Goal: Information Seeking & Learning: Learn about a topic

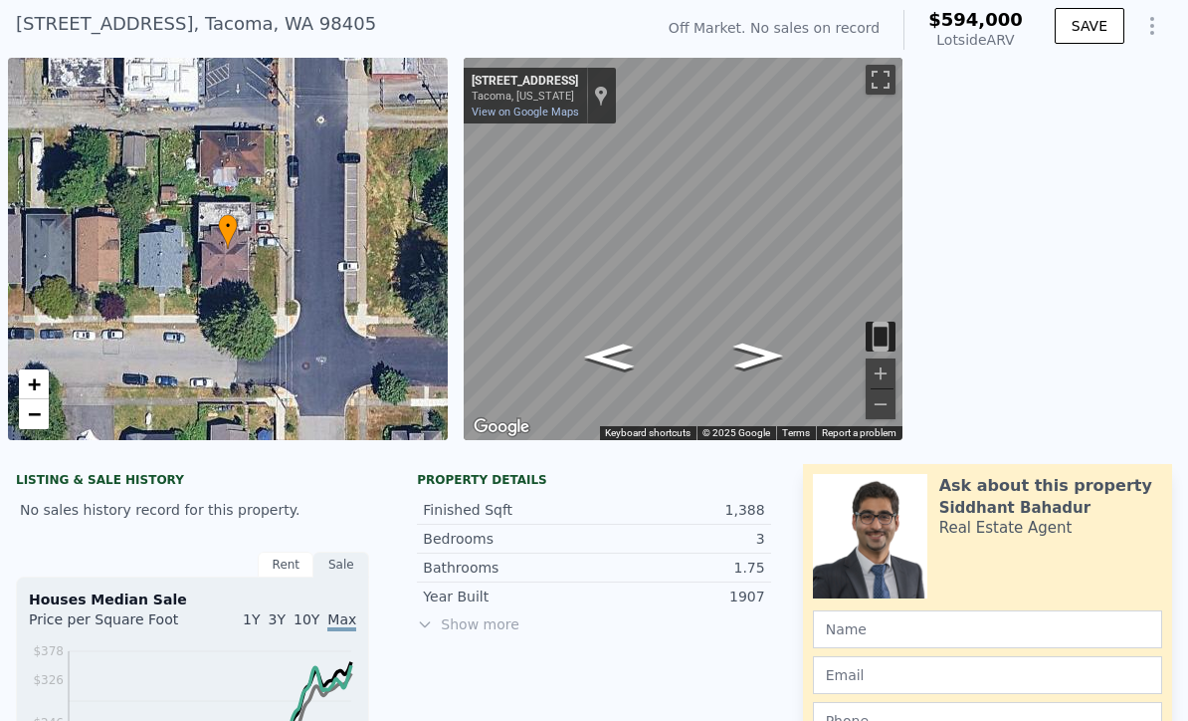
scroll to position [112, 0]
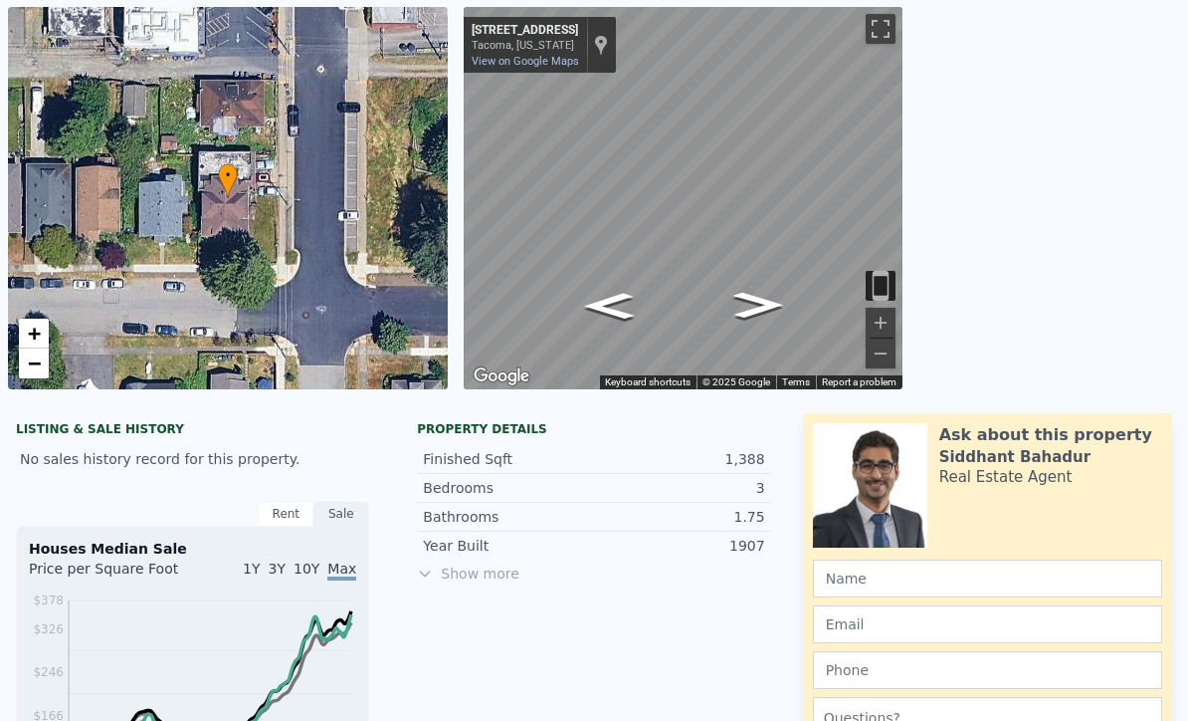
click at [506, 577] on span "Show more" at bounding box center [593, 573] width 353 height 20
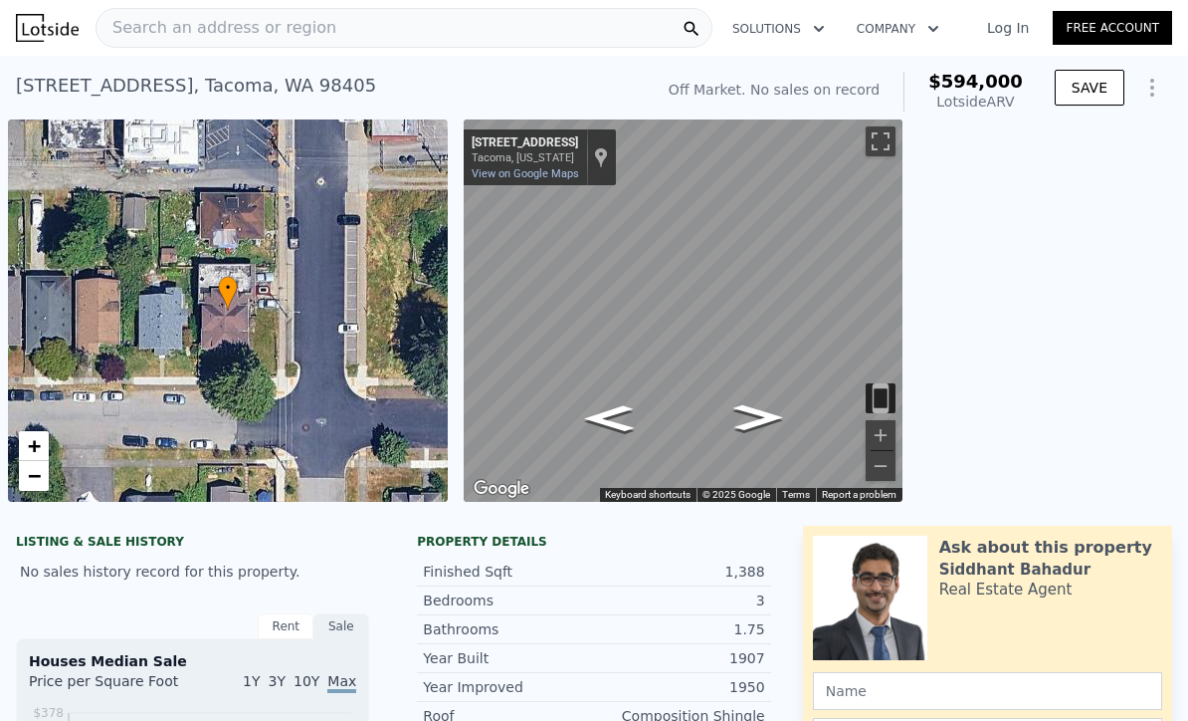
scroll to position [0, 0]
click at [396, 33] on div "Search an address or region" at bounding box center [404, 28] width 617 height 40
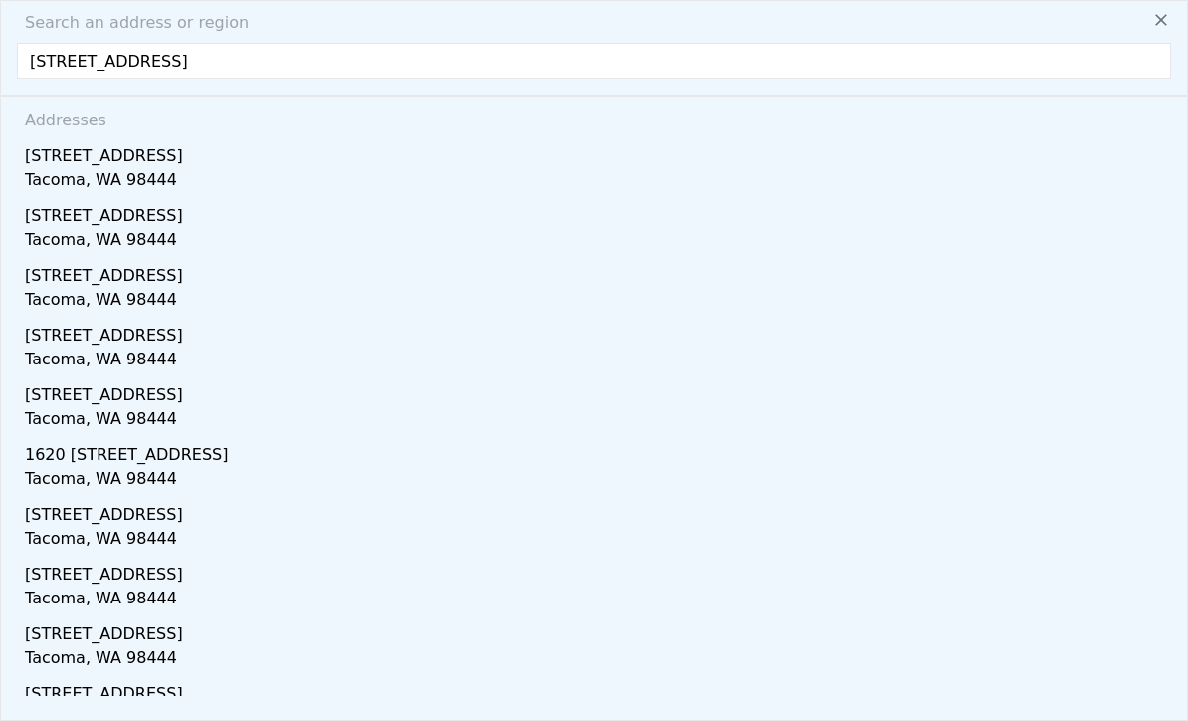
click at [390, 70] on input "[STREET_ADDRESS]" at bounding box center [594, 61] width 1155 height 36
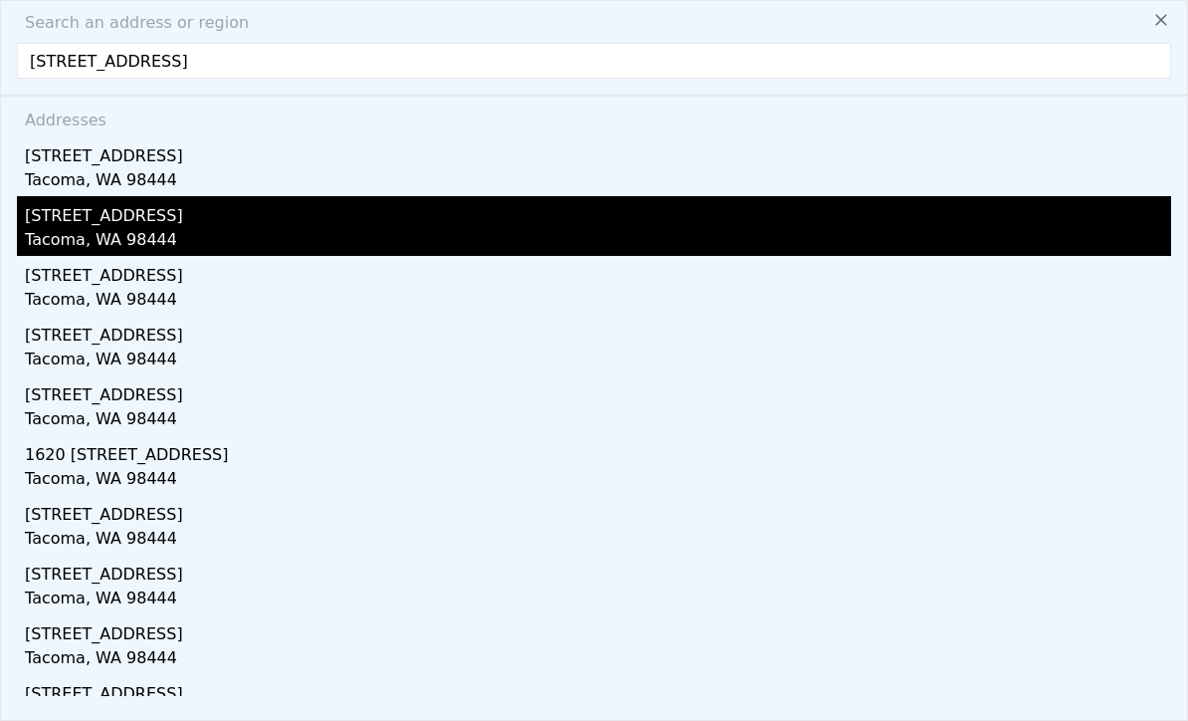
type input "[STREET_ADDRESS]"
click at [159, 232] on div "Tacoma, WA 98444" at bounding box center [598, 242] width 1147 height 28
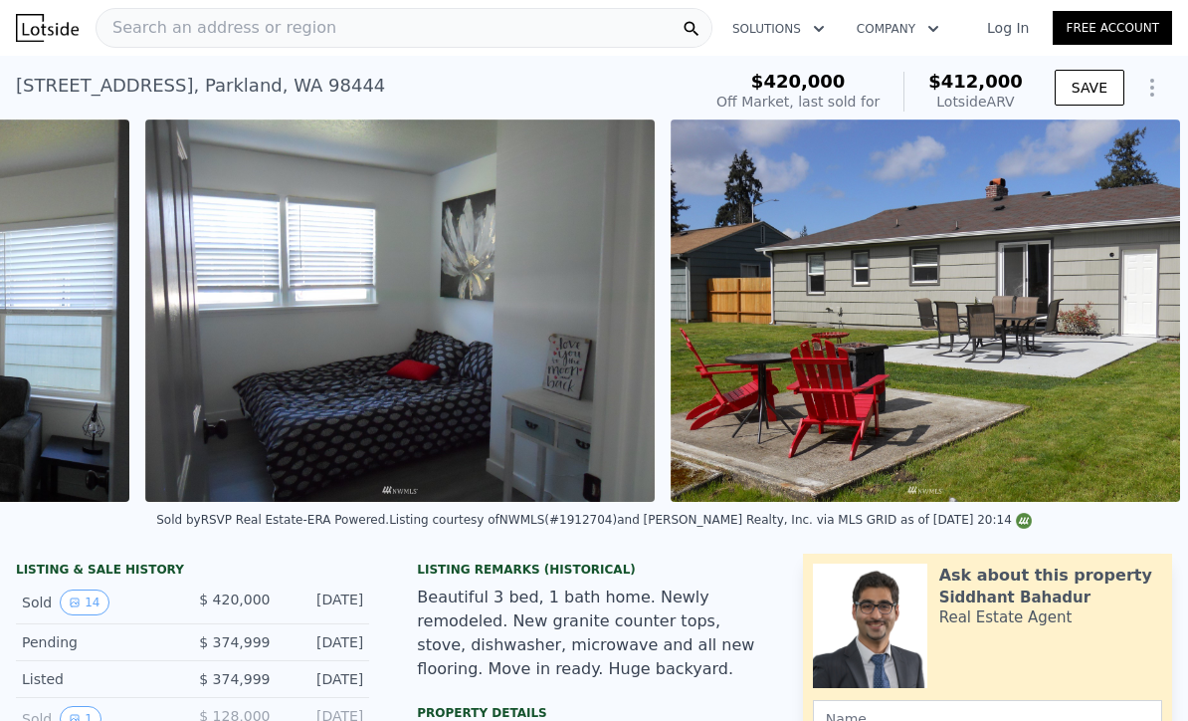
scroll to position [0, 6554]
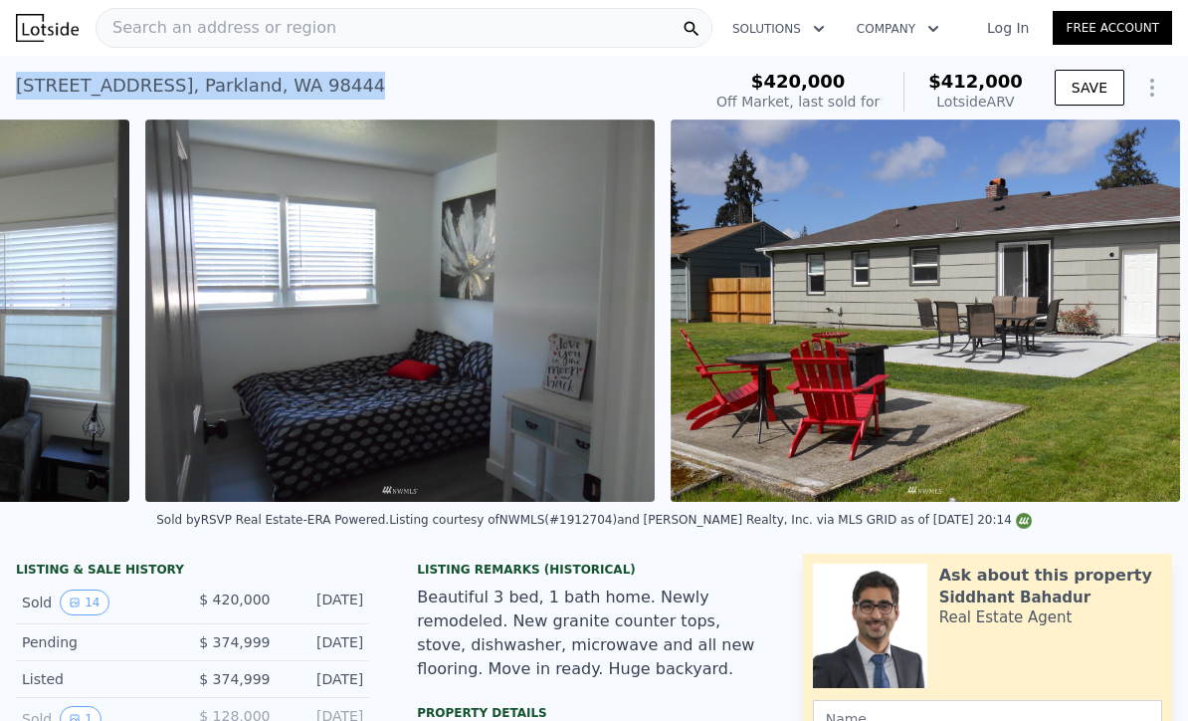
drag, startPoint x: 315, startPoint y: 89, endPoint x: 19, endPoint y: 91, distance: 295.6
click at [19, 91] on div "[STREET_ADDRESS]" at bounding box center [200, 86] width 369 height 28
copy div "[STREET_ADDRESS]"
click at [268, 67] on div "[STREET_ADDRESS] Sold [DATE] for $420k (~ARV $412k )" at bounding box center [354, 92] width 677 height 56
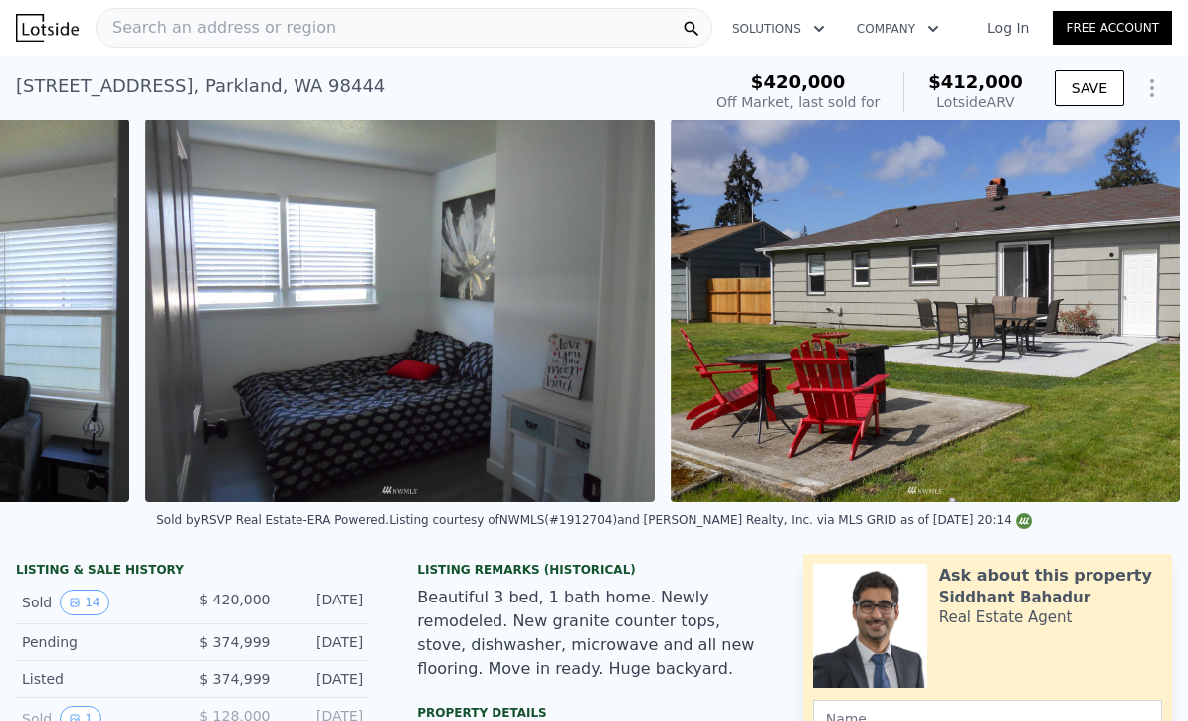
click at [335, 21] on div "Search an address or region" at bounding box center [404, 28] width 617 height 40
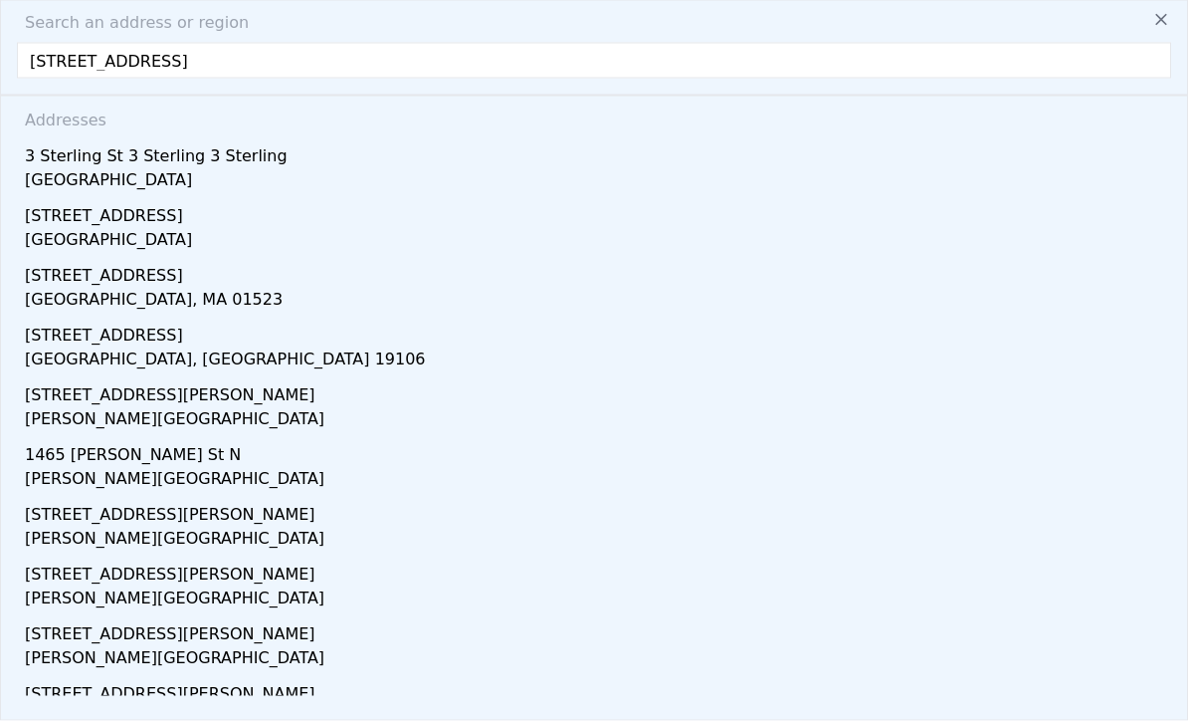
click at [69, 59] on input "[STREET_ADDRESS]" at bounding box center [594, 61] width 1155 height 36
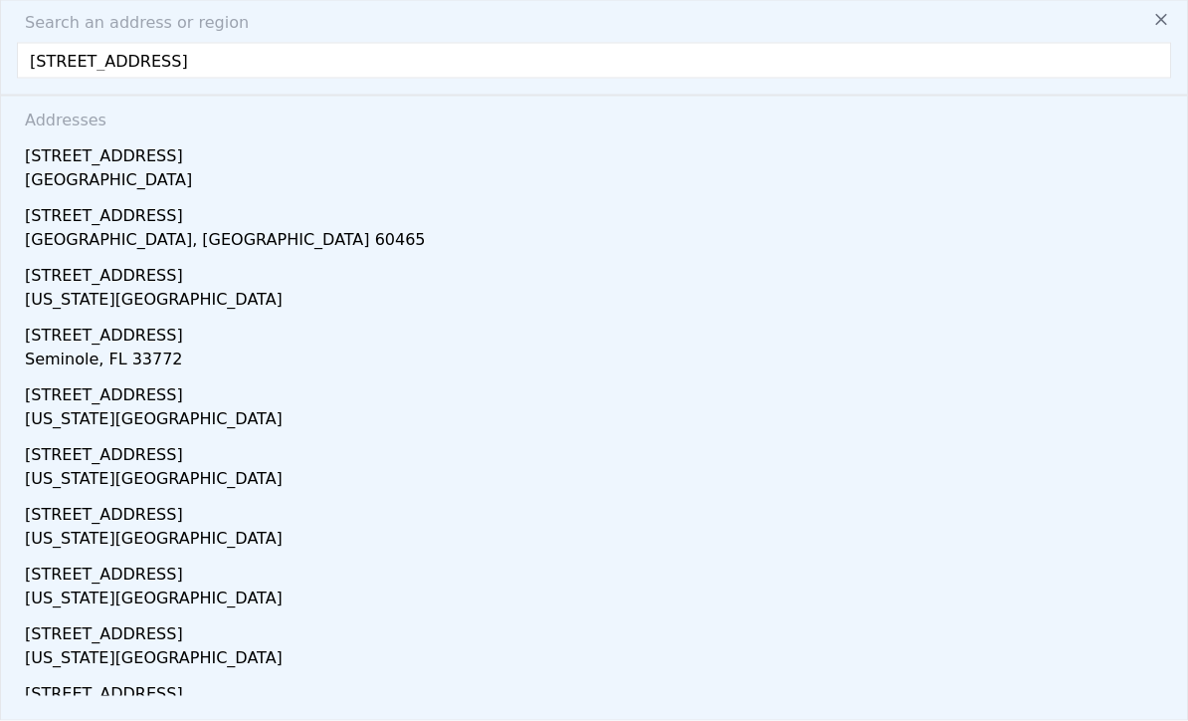
click at [159, 58] on input "[STREET_ADDRESS]" at bounding box center [594, 61] width 1155 height 36
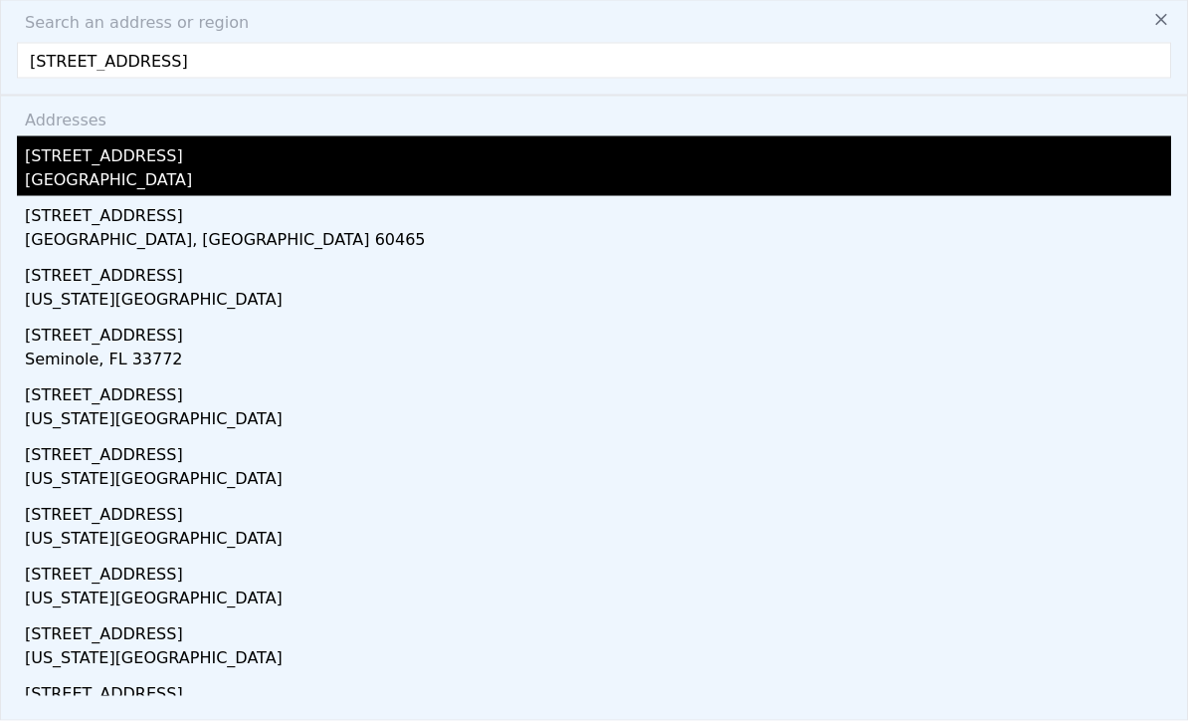
type input "[STREET_ADDRESS]"
click at [239, 185] on div "[GEOGRAPHIC_DATA]" at bounding box center [598, 182] width 1147 height 28
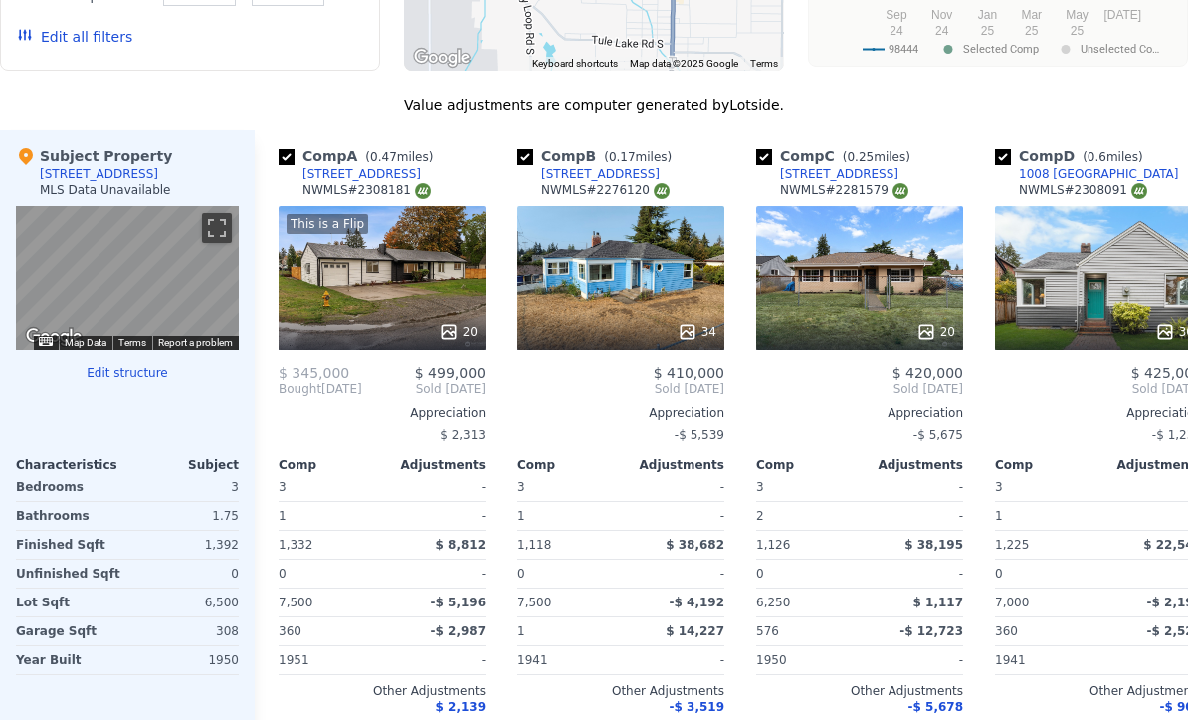
scroll to position [1909, 0]
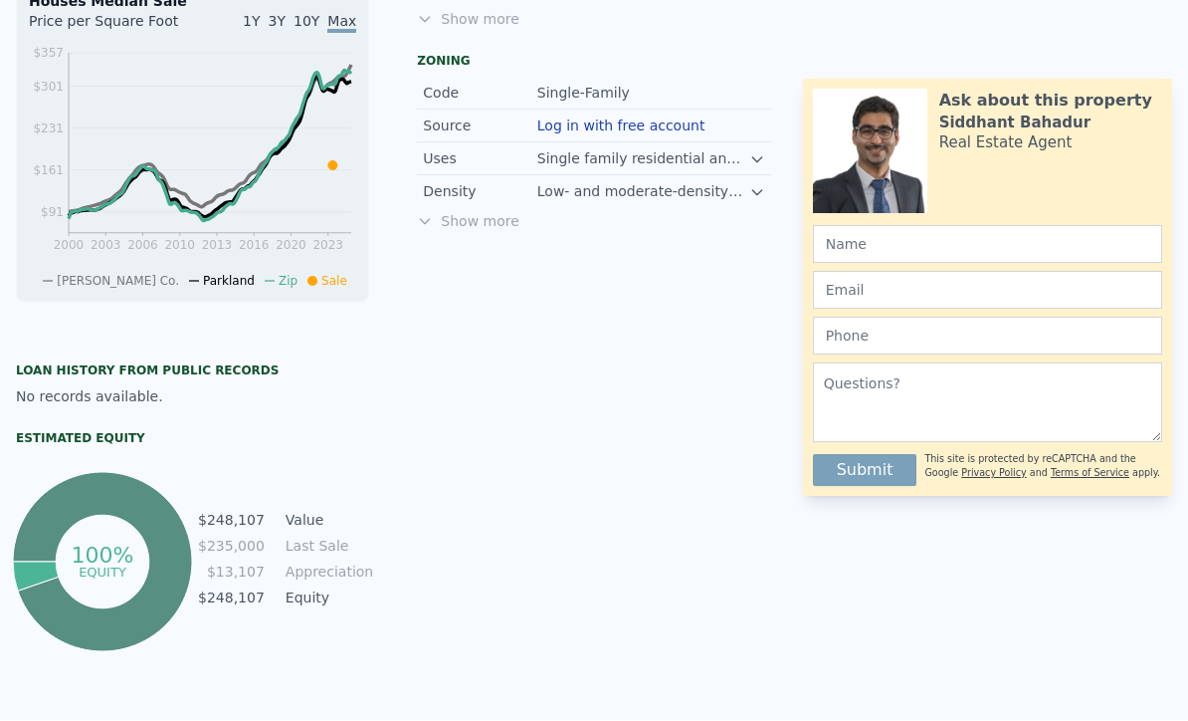
scroll to position [703, 0]
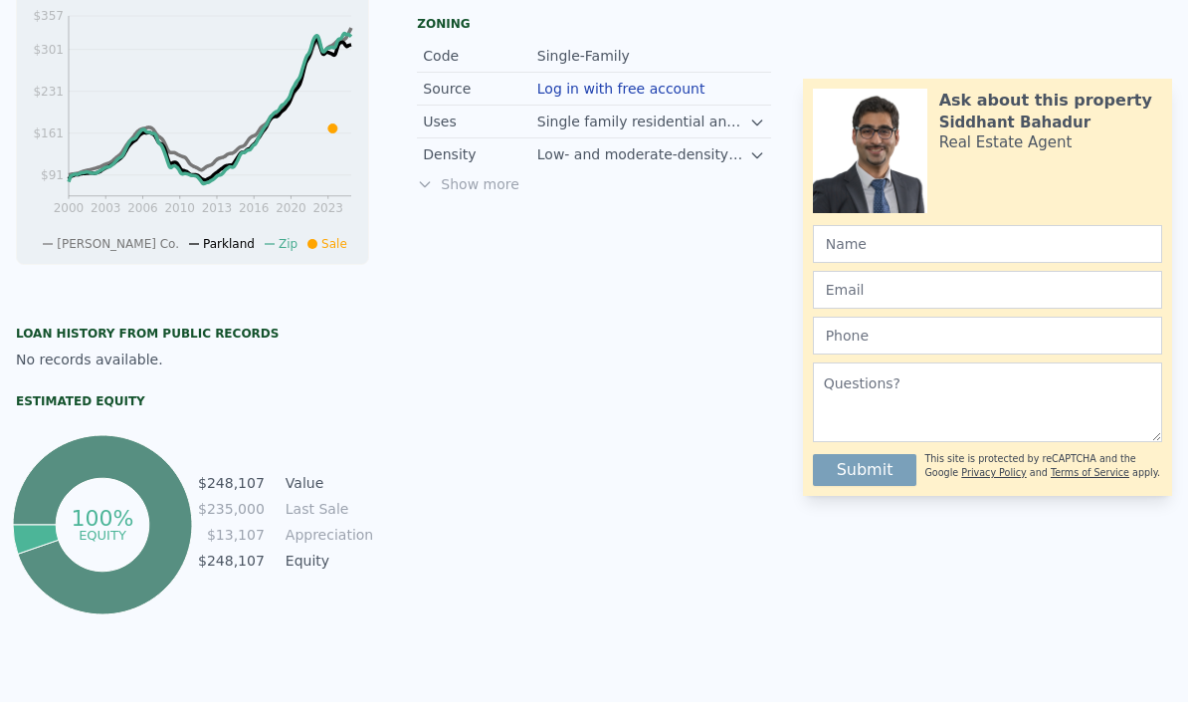
click at [465, 187] on div "Show more" at bounding box center [593, 185] width 353 height 20
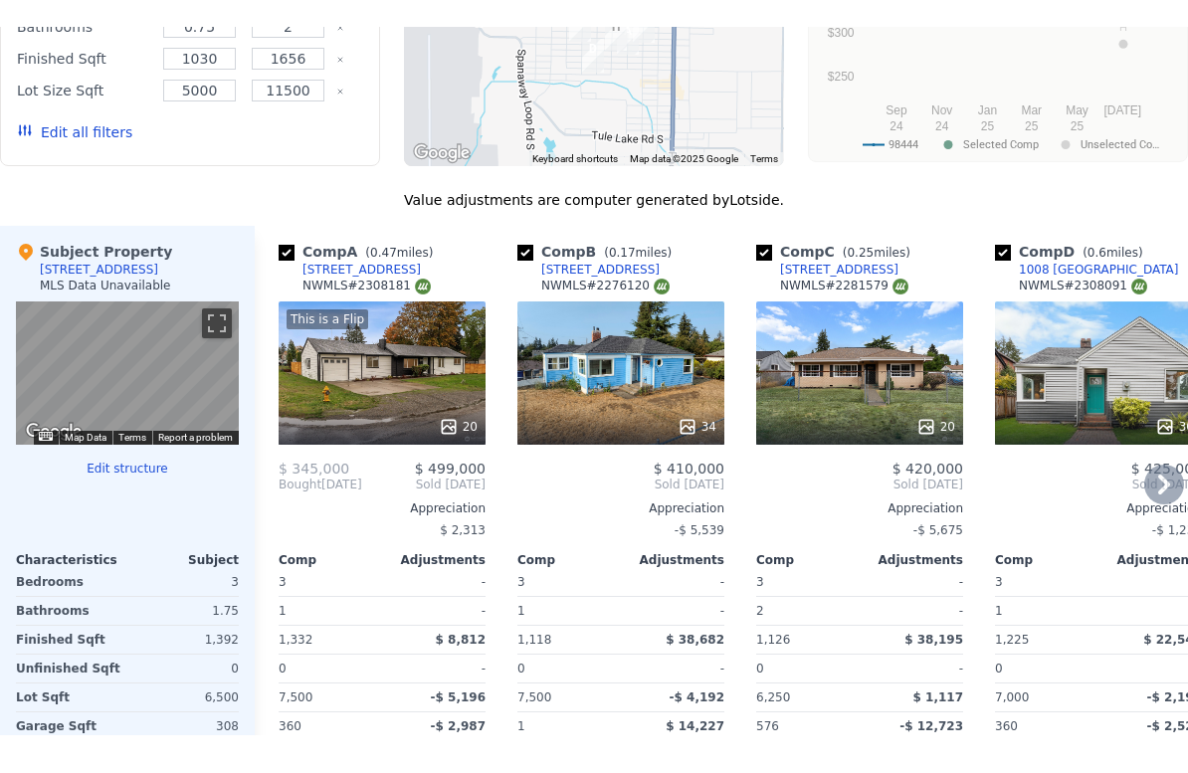
scroll to position [1770, 0]
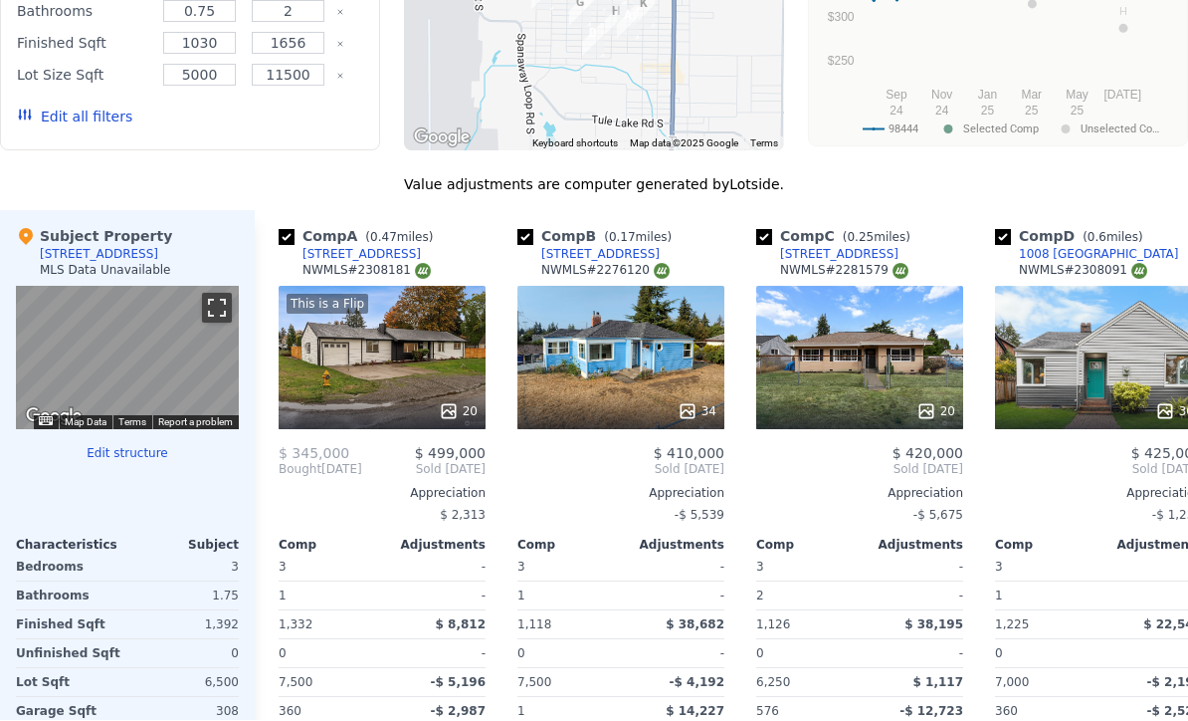
click at [212, 311] on button "Toggle fullscreen view" at bounding box center [217, 309] width 30 height 30
click at [405, 347] on div "This is a Flip 20" at bounding box center [382, 358] width 207 height 143
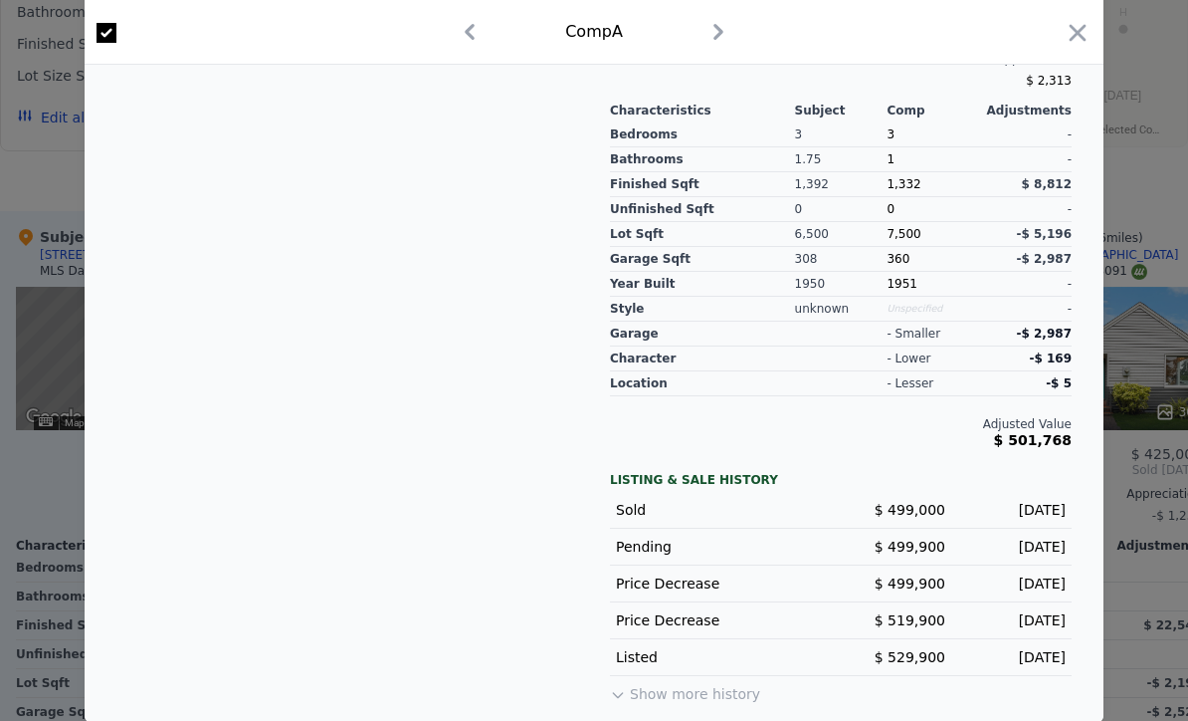
scroll to position [643, 0]
click at [1076, 36] on icon "button" at bounding box center [1078, 32] width 17 height 17
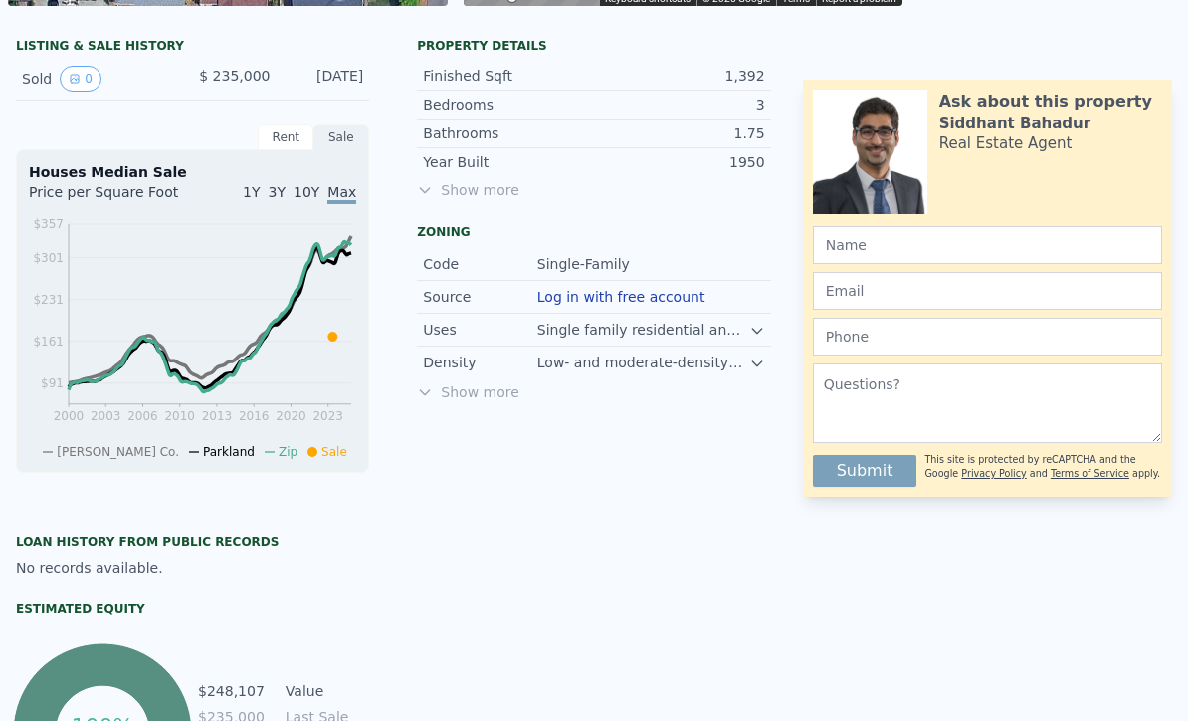
scroll to position [522, 0]
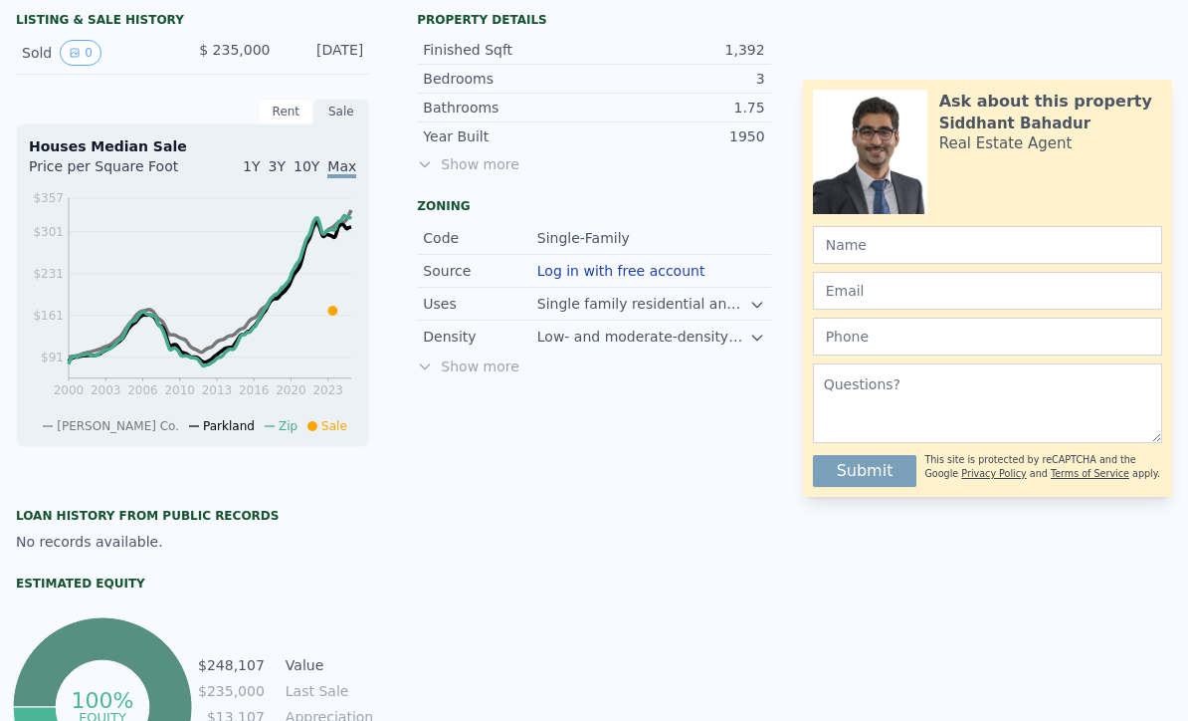
click at [492, 367] on div "Show more" at bounding box center [593, 366] width 353 height 20
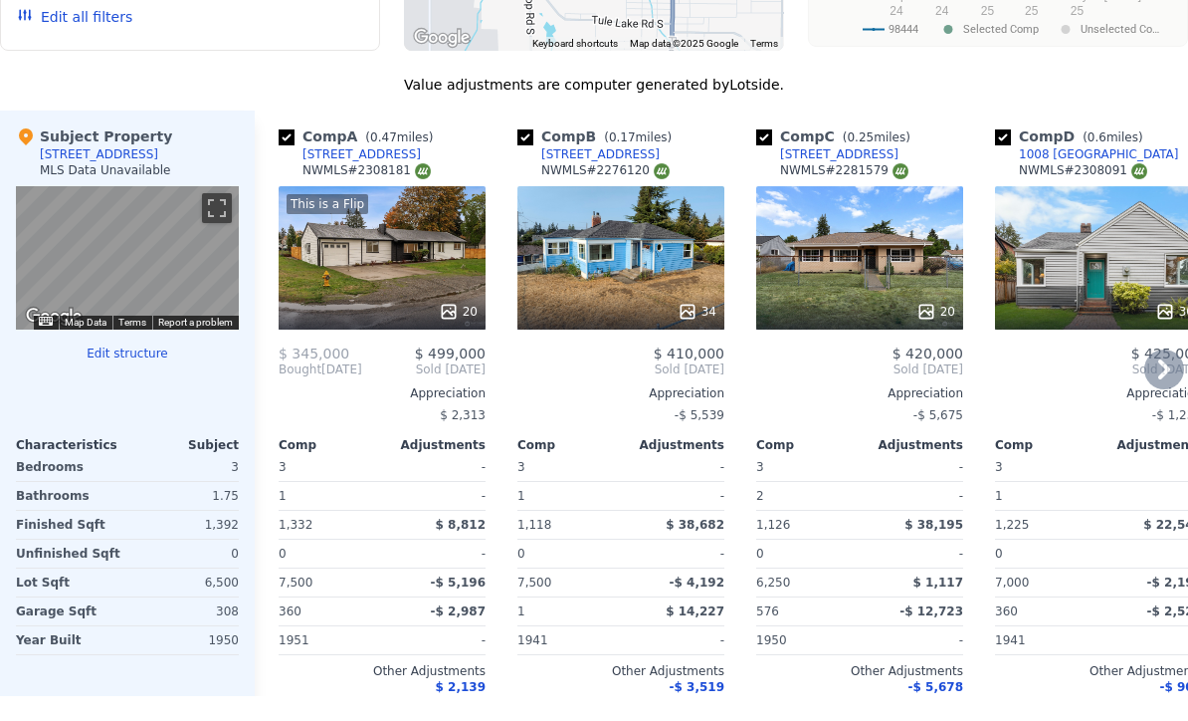
scroll to position [0, 0]
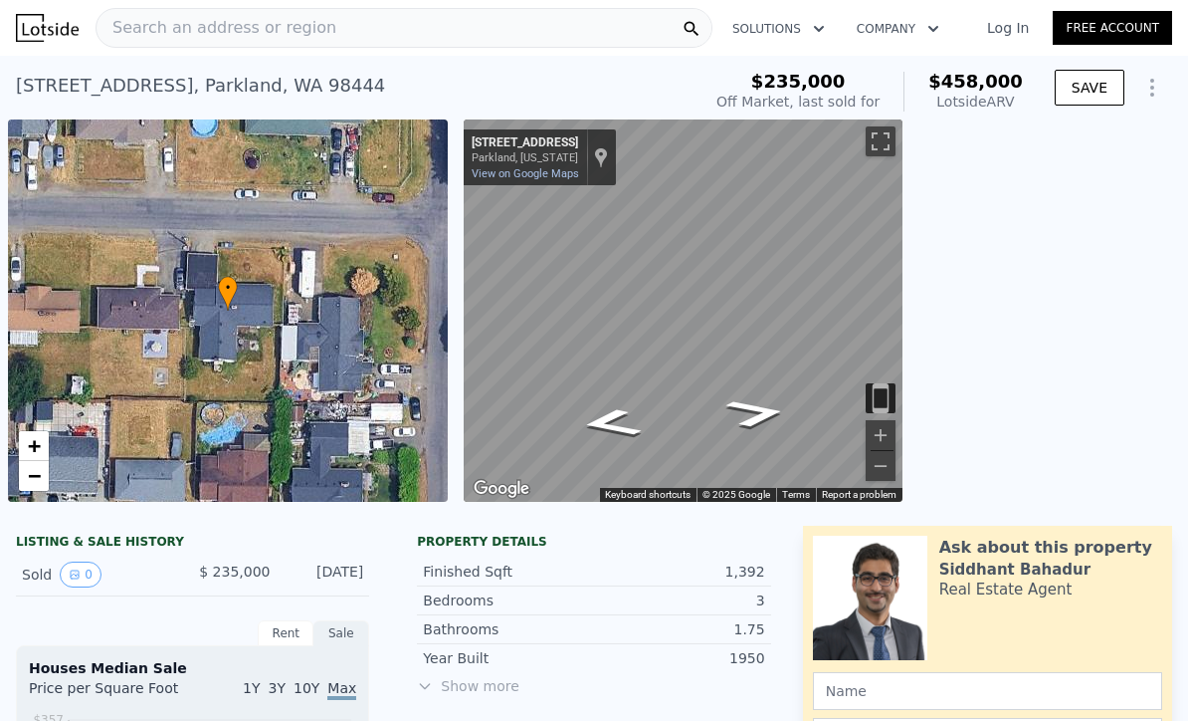
click at [301, 34] on span "Search an address or region" at bounding box center [217, 28] width 240 height 24
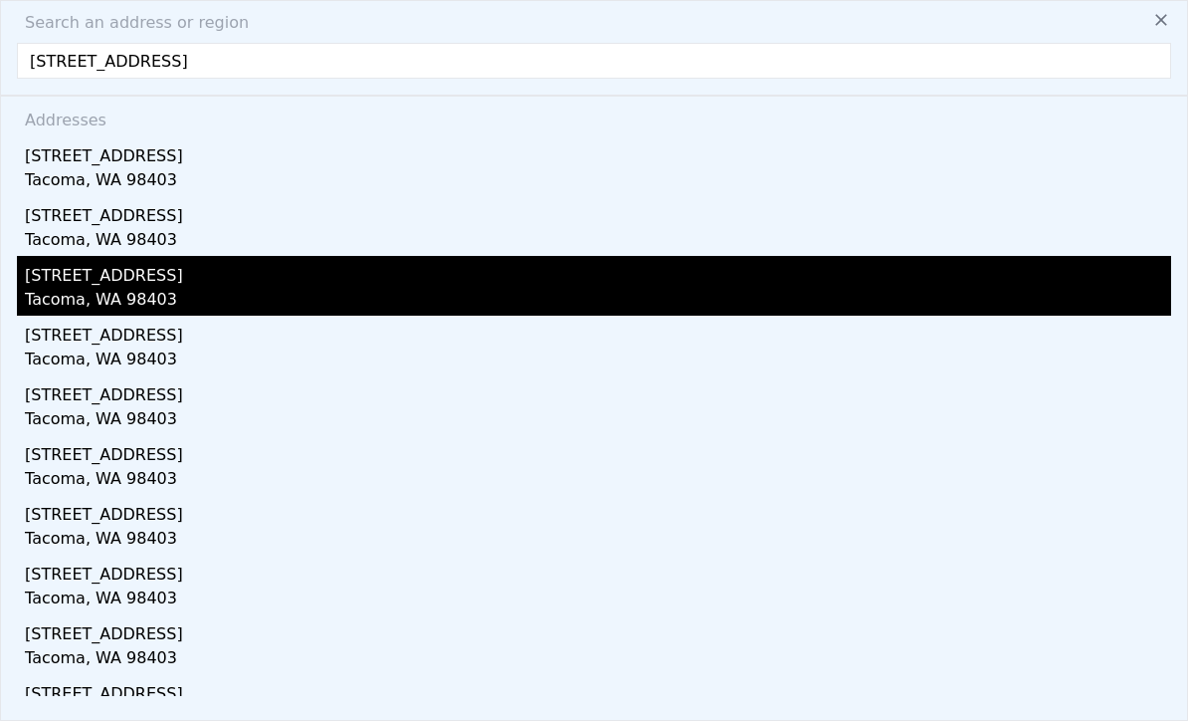
type input "815 N J St, Tacoma, WA 98403"
click at [193, 289] on div "Tacoma, WA 98403" at bounding box center [598, 302] width 1147 height 28
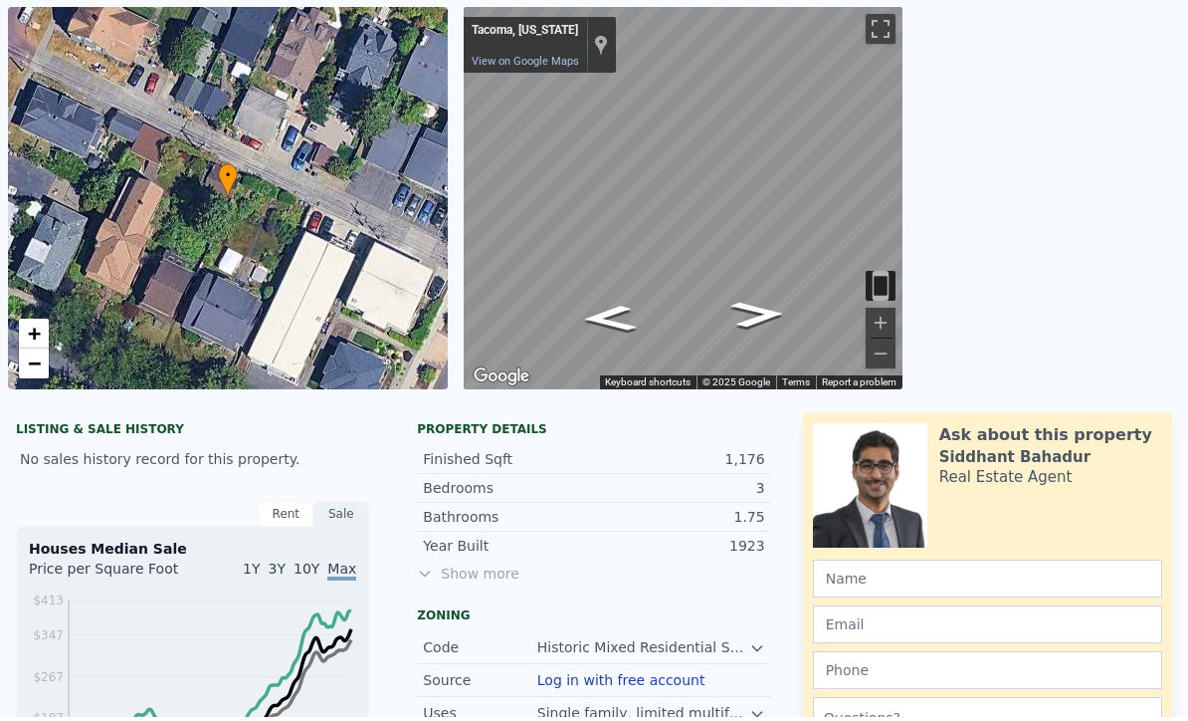
scroll to position [449, 0]
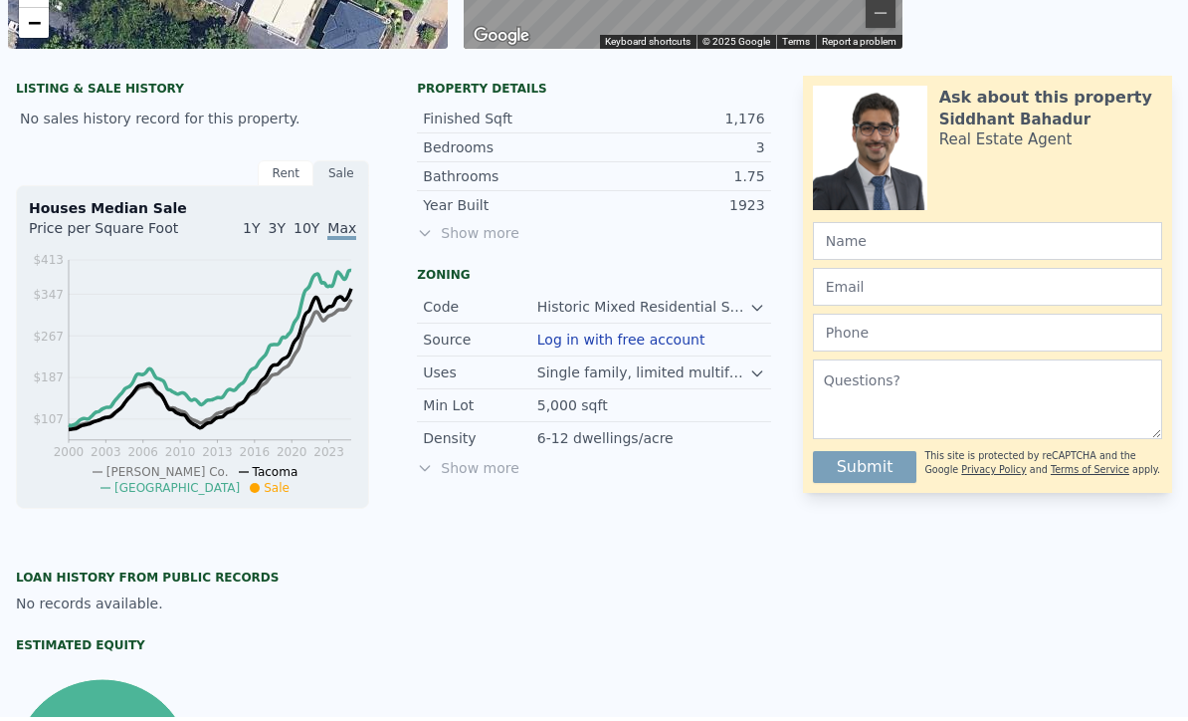
click at [467, 239] on span "Show more" at bounding box center [593, 237] width 353 height 20
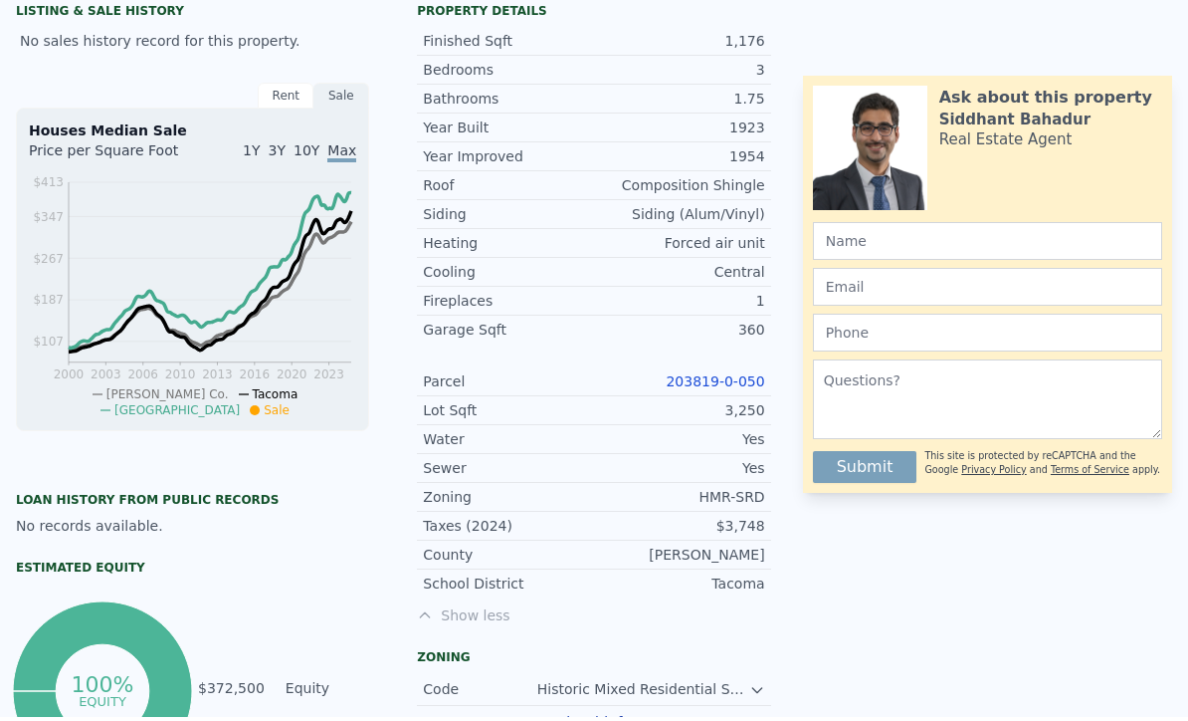
scroll to position [533, 0]
